Goal: Browse casually: Explore the website without a specific task or goal

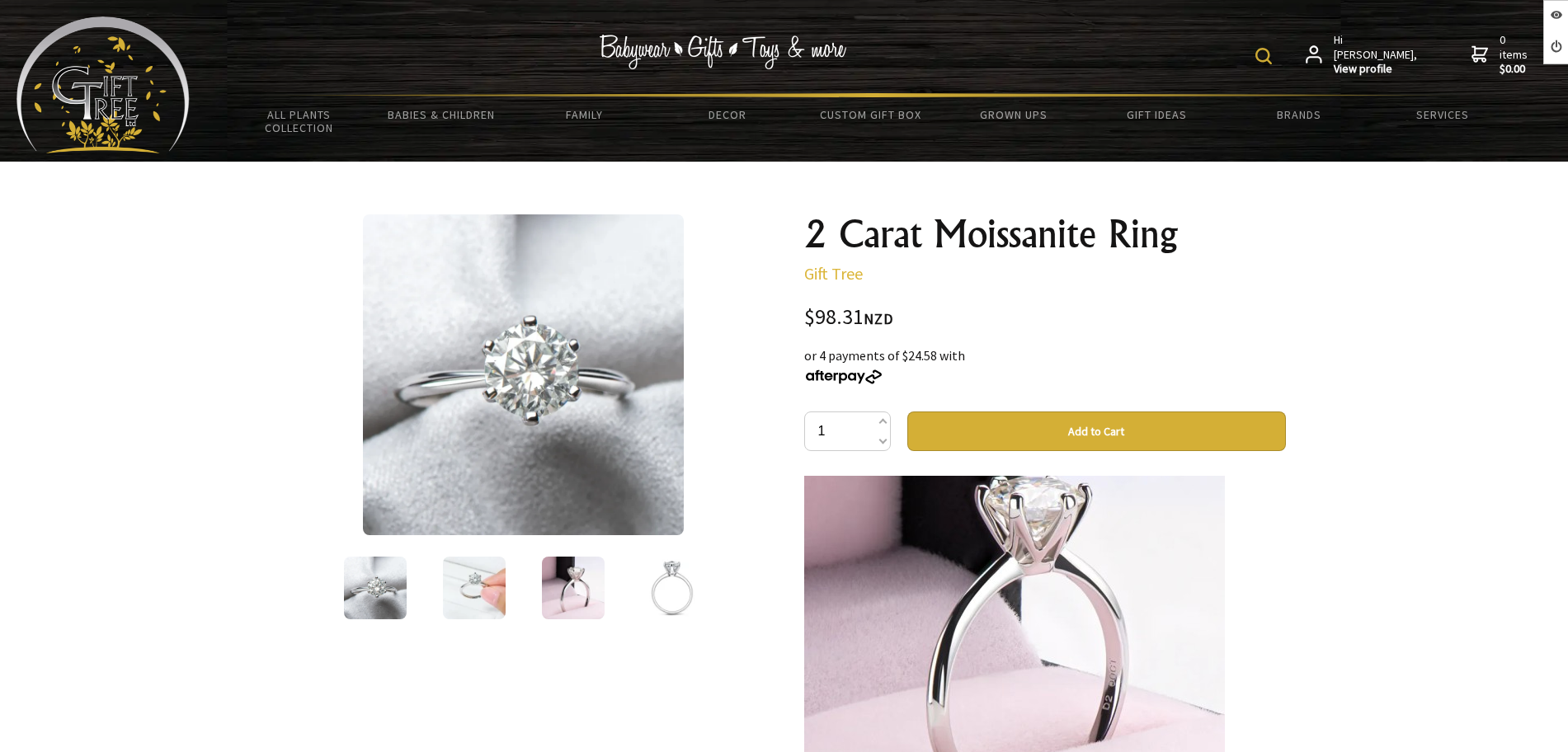
scroll to position [1095, 0]
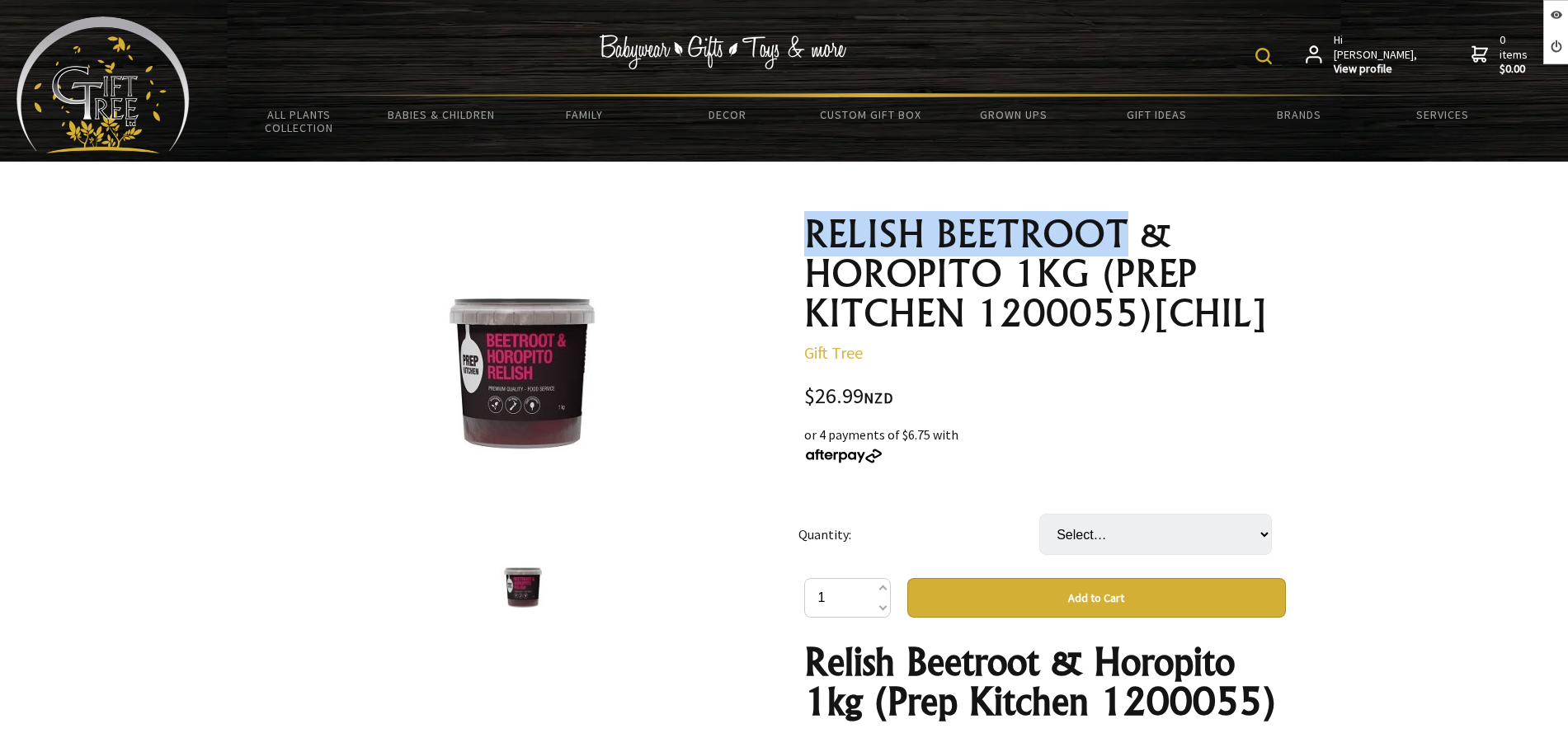
drag, startPoint x: 900, startPoint y: 232, endPoint x: 1121, endPoint y: 227, distance: 221.1
click at [1121, 227] on div "RELISH BEETROOT & HOROPITO 1KG (PREP KITCHEN 1200055)[CHIL] Gift Tree $26.99 NZ…" at bounding box center [1045, 767] width 508 height 1130
copy h1 "RELISH BEETROOT"
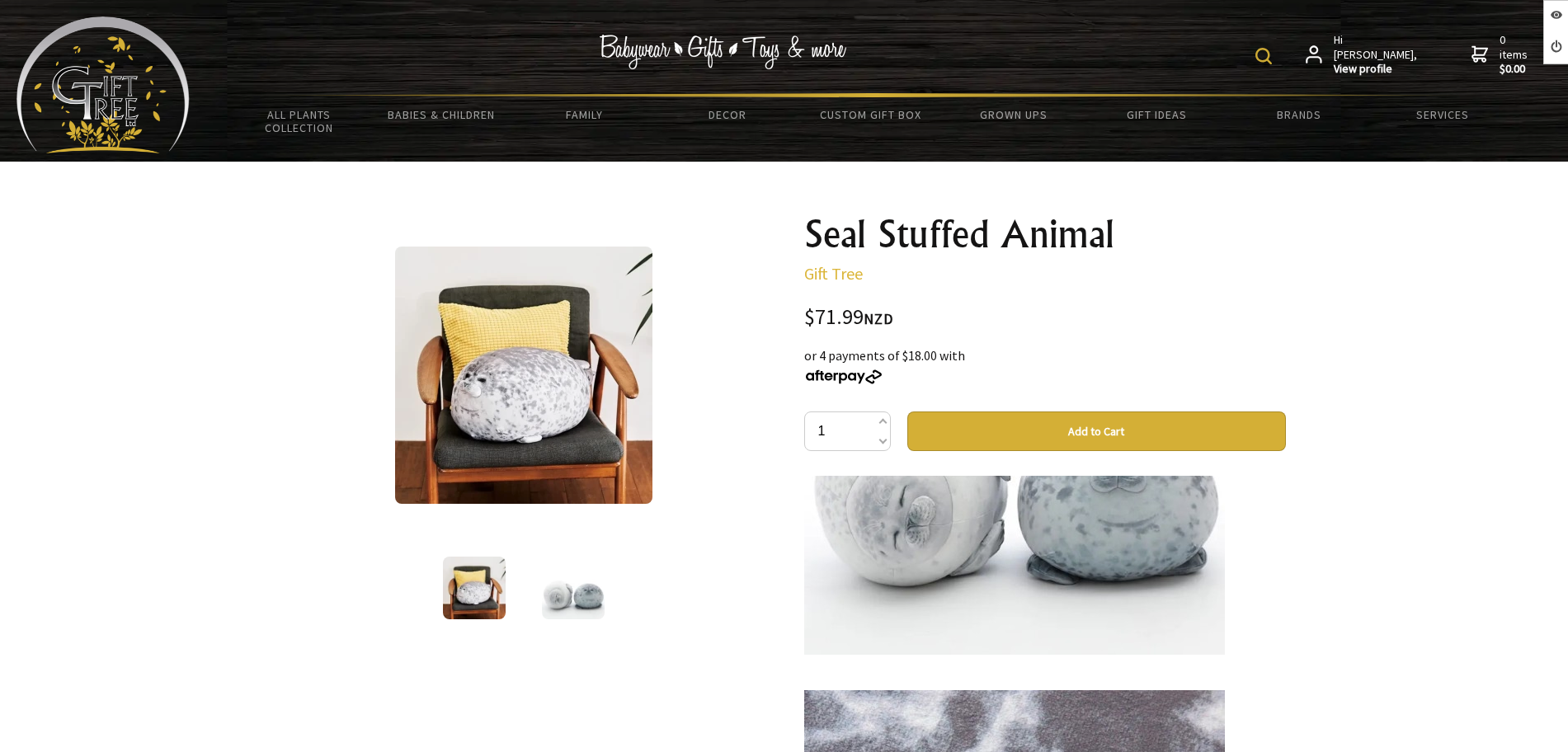
scroll to position [1030, 0]
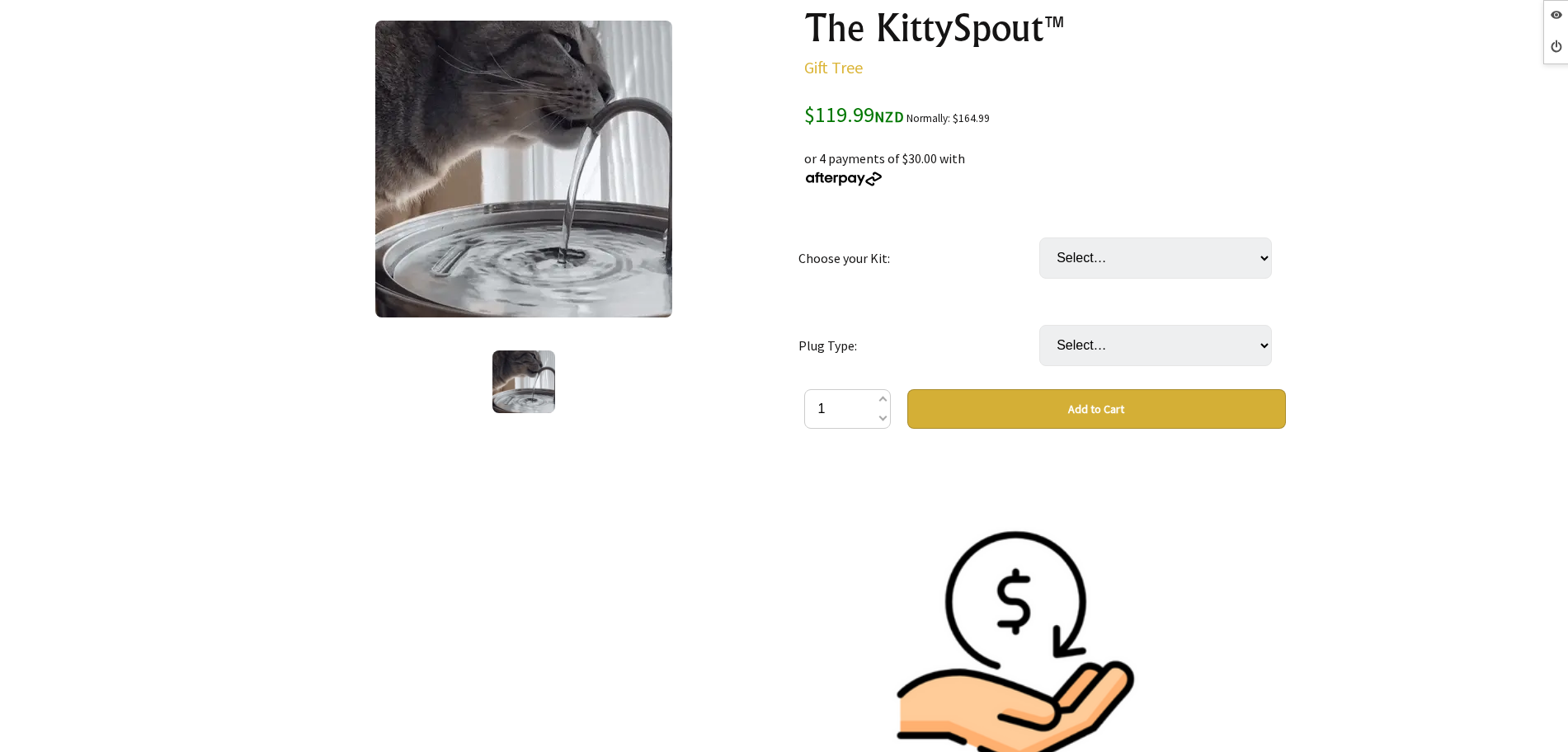
scroll to position [11480, 0]
